Goal: Task Accomplishment & Management: Complete application form

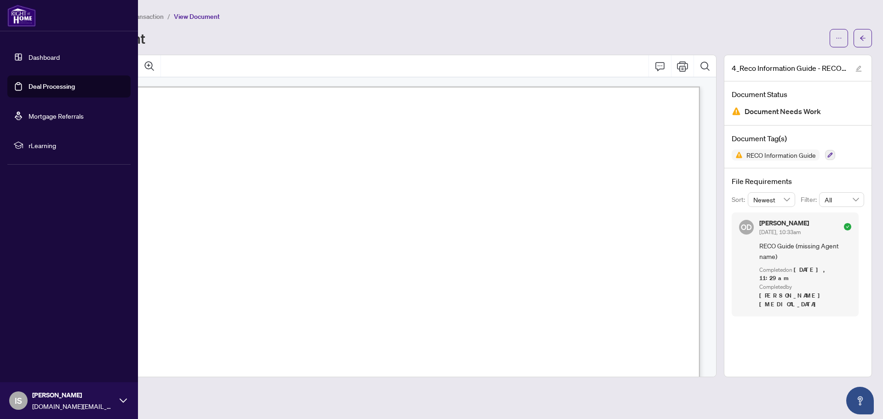
click at [57, 87] on link "Deal Processing" at bounding box center [52, 86] width 46 height 8
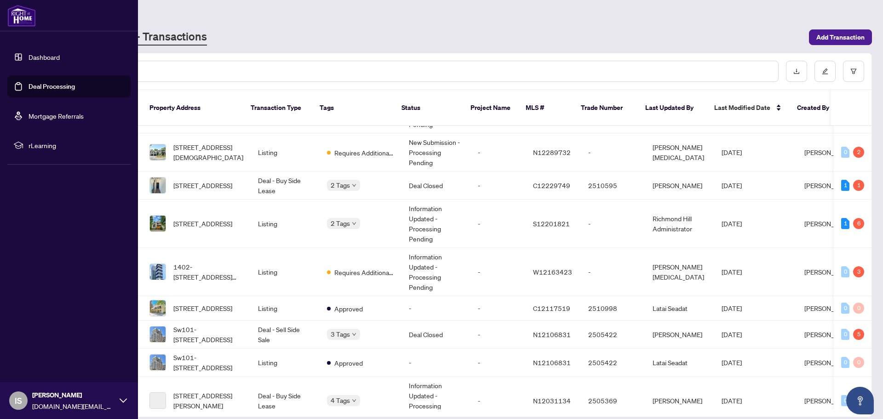
scroll to position [135, 0]
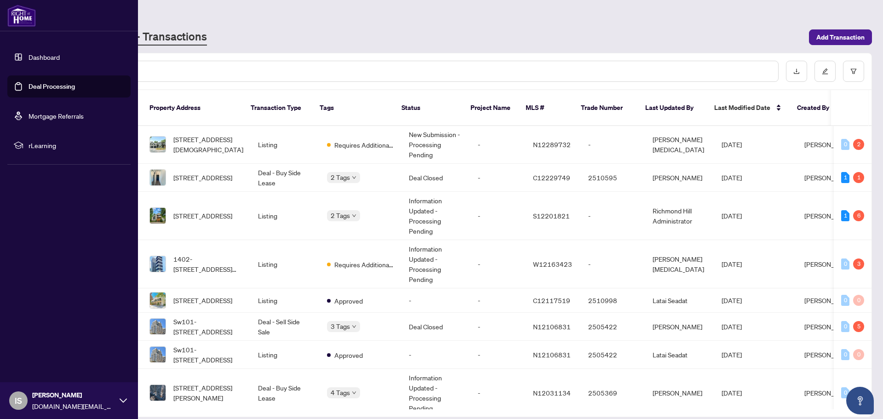
click at [290, 201] on td "Listing" at bounding box center [285, 216] width 69 height 48
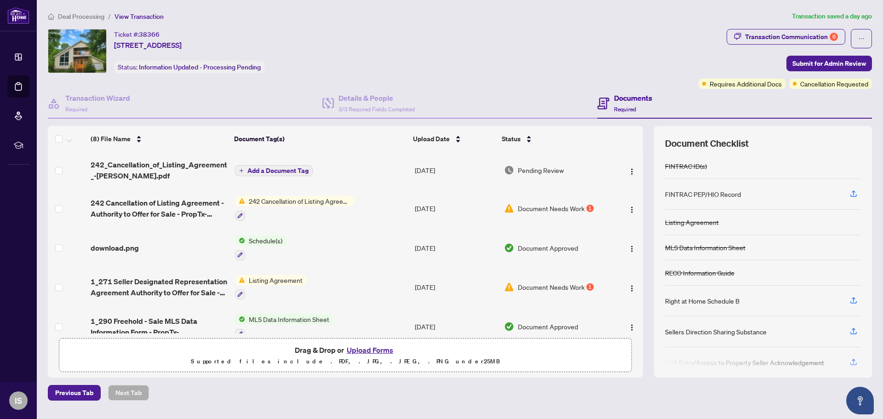
click at [366, 204] on td "242 Cancellation of Listing Agreement - Authority to Offer for Sale" at bounding box center [321, 209] width 180 height 40
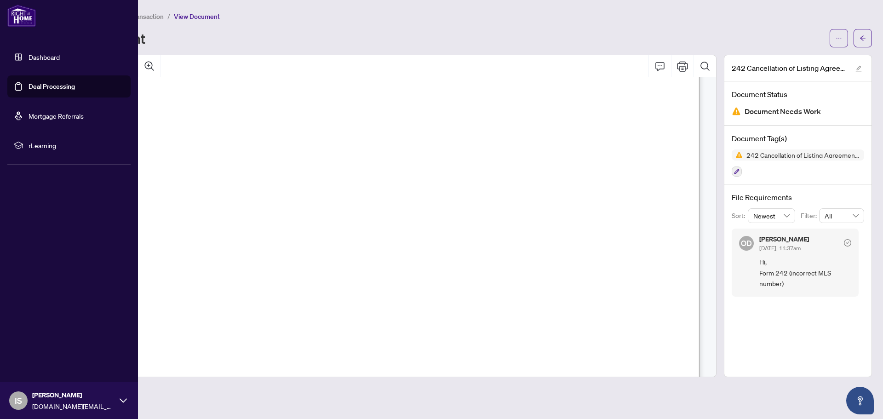
scroll to position [50, 0]
click at [286, 149] on span "RE: LISTING AGREEMENT AUTHORITY TO OFFER FOR SALE (Agreement) FOR:" at bounding box center [257, 144] width 313 height 11
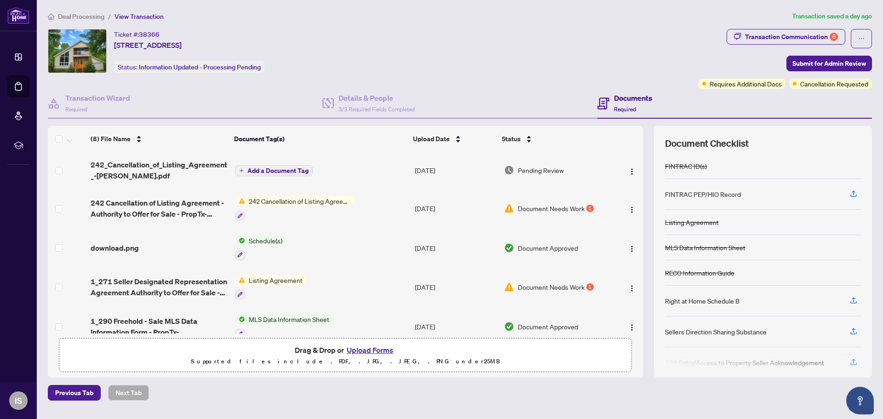
click at [334, 172] on td "Add a Document Tag" at bounding box center [321, 170] width 180 height 37
click at [348, 260] on td "Schedule(s)" at bounding box center [321, 248] width 180 height 40
click at [205, 93] on div "Transaction Wizard Required" at bounding box center [185, 104] width 275 height 30
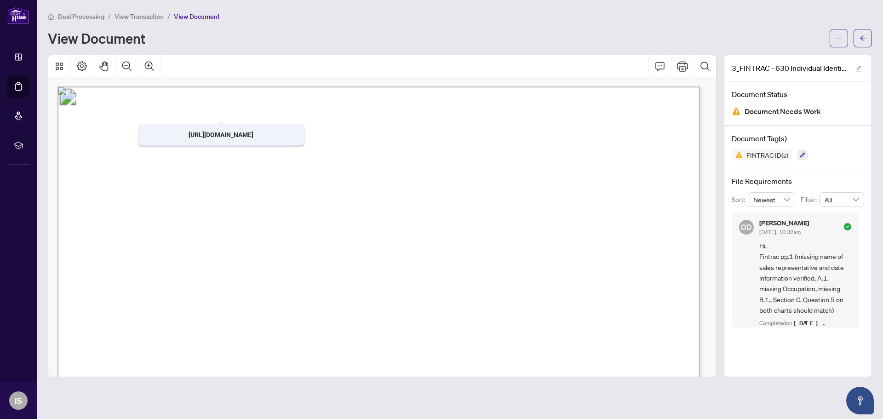
click at [21, 58] on icon at bounding box center [18, 57] width 6 height 6
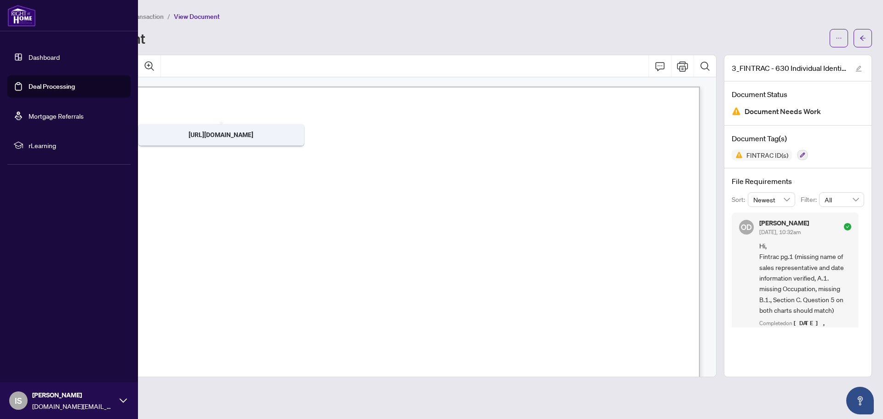
click at [51, 88] on link "Deal Processing" at bounding box center [52, 86] width 46 height 8
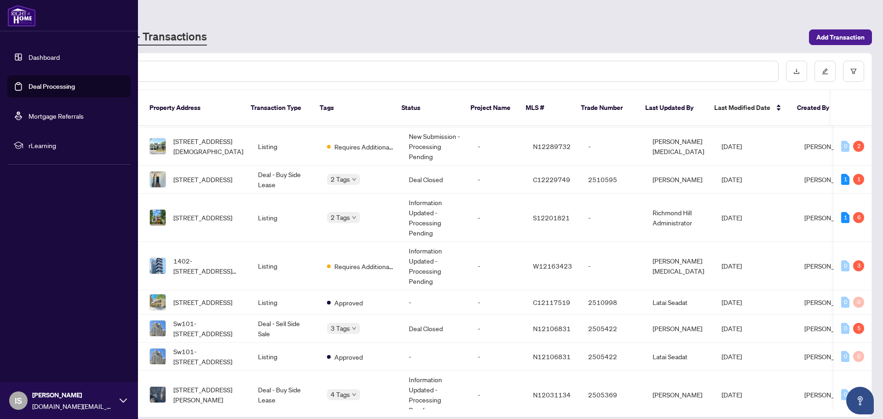
scroll to position [134, 0]
click at [197, 212] on span "[STREET_ADDRESS]" at bounding box center [202, 217] width 59 height 10
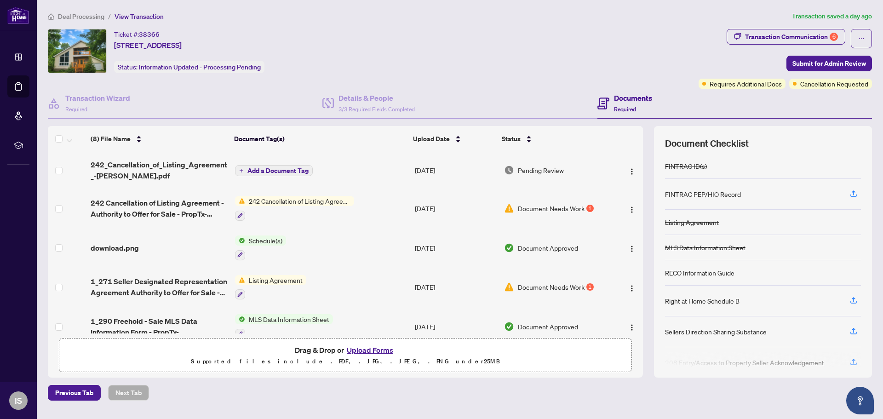
click at [367, 349] on button "Upload Forms" at bounding box center [370, 350] width 52 height 12
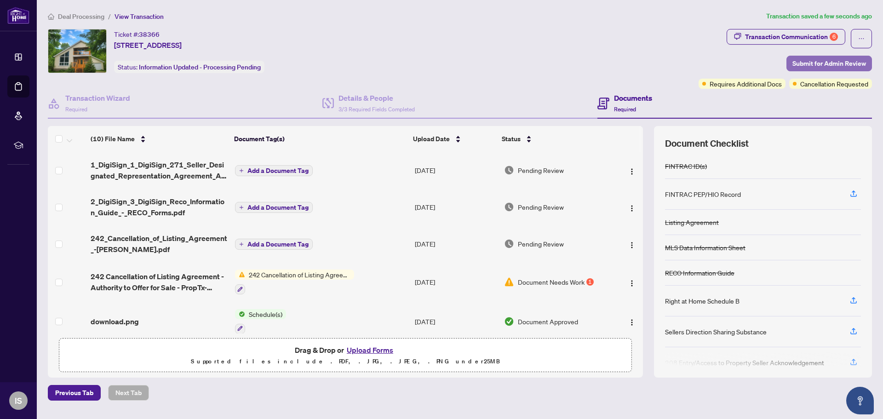
click at [824, 67] on span "Submit for Admin Review" at bounding box center [829, 63] width 74 height 15
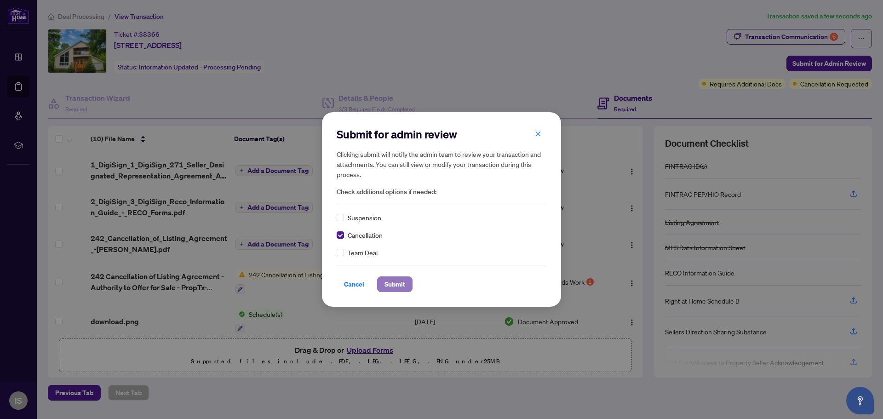
click at [393, 281] on span "Submit" at bounding box center [394, 284] width 21 height 15
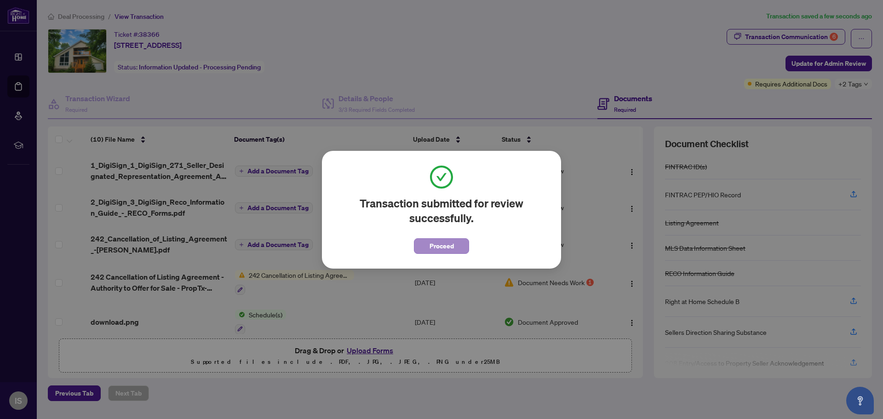
click at [444, 241] on span "Proceed" at bounding box center [441, 246] width 24 height 15
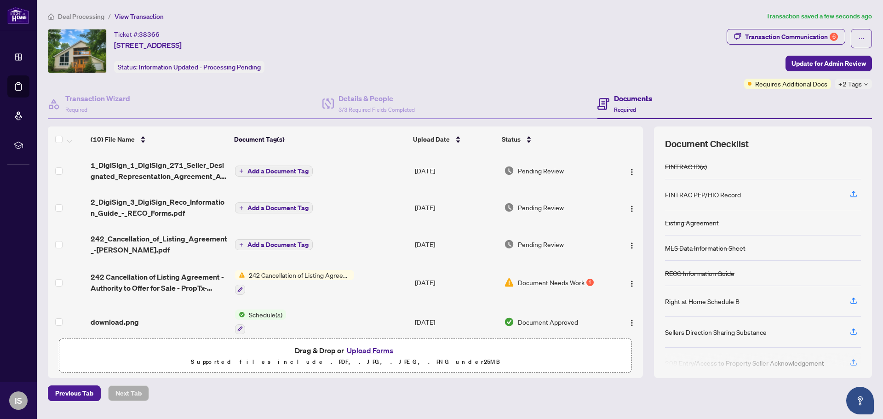
click at [177, 245] on span "242_Cancellation_of_Listing_Agreement_-[PERSON_NAME].pdf" at bounding box center [159, 244] width 137 height 22
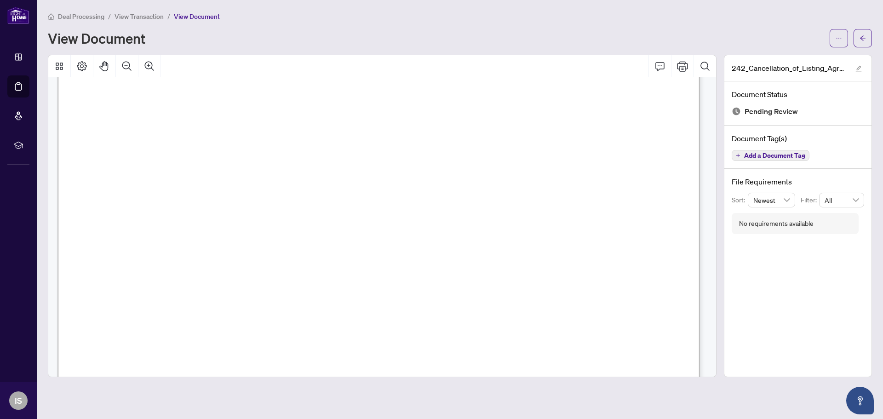
scroll to position [115, 0]
